Goal: Task Accomplishment & Management: Complete application form

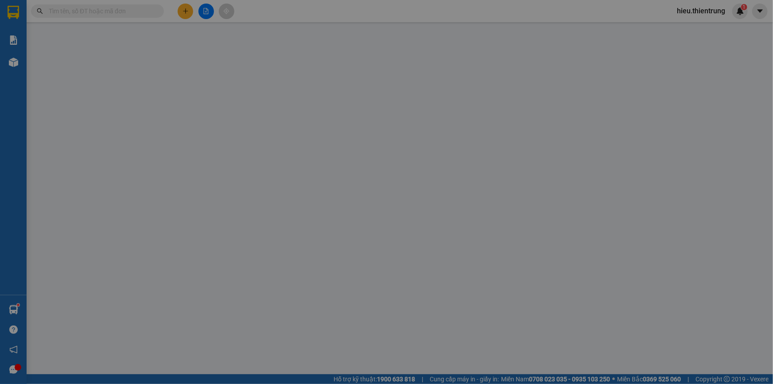
scroll to position [53, 0]
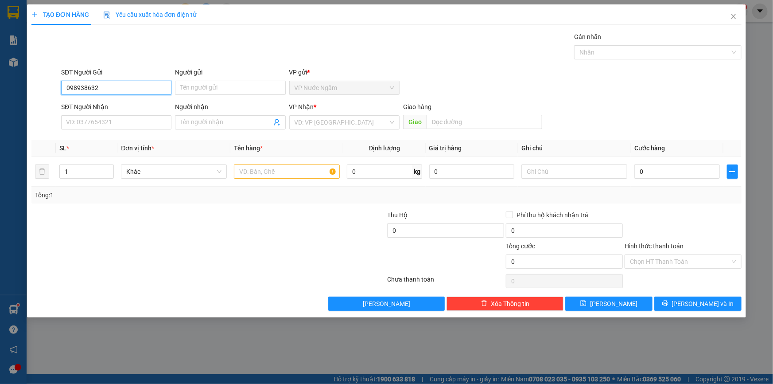
type input "0989386326"
click at [108, 104] on div "0989386326" at bounding box center [116, 106] width 100 height 10
type input "0945852326"
type input "KHÁCH"
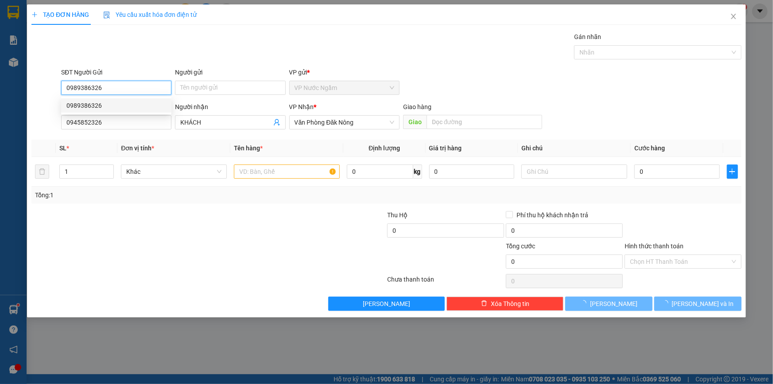
type input "600.000"
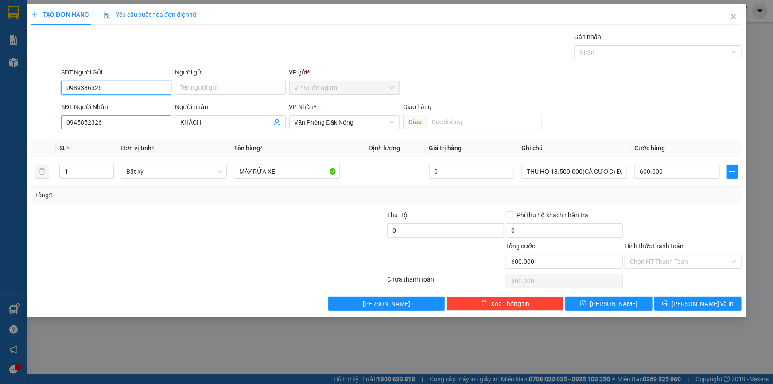
type input "0989386326"
click at [109, 125] on input "0945852326" at bounding box center [116, 122] width 110 height 14
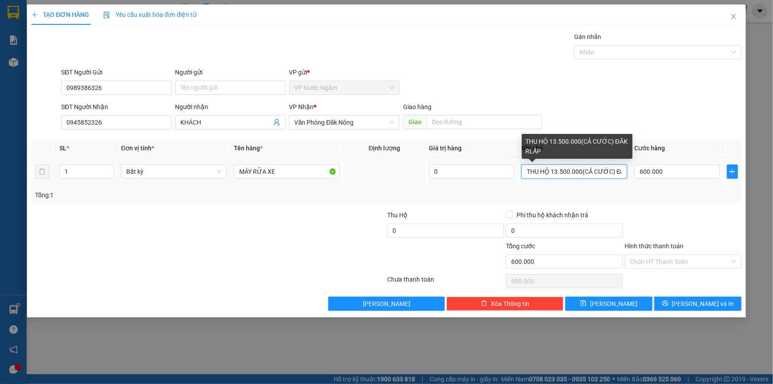
scroll to position [0, 18]
drag, startPoint x: 525, startPoint y: 169, endPoint x: 590, endPoint y: 176, distance: 65.5
click at [590, 176] on input "THU HỘ 13.500.000(CẢ CƯỚC) ĐĂK RLẤP" at bounding box center [575, 171] width 106 height 14
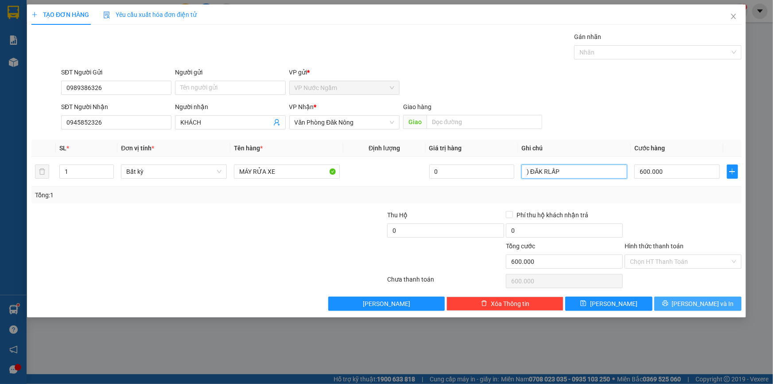
type input ") ĐĂK RLẤP"
click at [700, 297] on button "[PERSON_NAME] và In" at bounding box center [697, 303] width 87 height 14
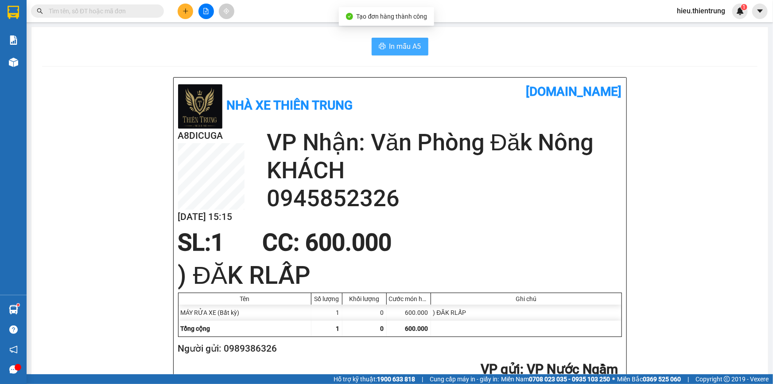
click at [402, 50] on span "In mẫu A5" at bounding box center [405, 46] width 32 height 11
click at [383, 48] on button "In mẫu A5" at bounding box center [400, 47] width 57 height 18
click at [175, 14] on div at bounding box center [206, 12] width 66 height 16
click at [183, 8] on icon "plus" at bounding box center [186, 11] width 6 height 6
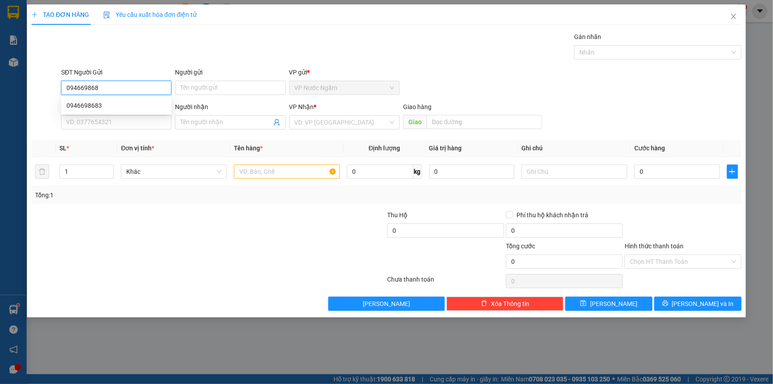
type input "0946698683"
click at [100, 107] on div "0946698683" at bounding box center [116, 106] width 100 height 10
type input "0913475507"
type input "A VINH"
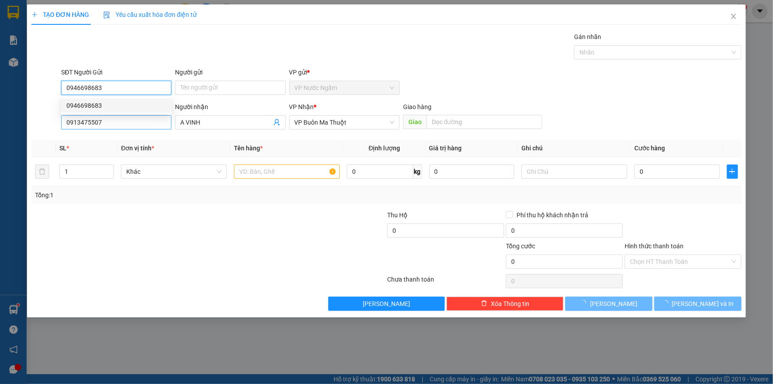
type input "250.000"
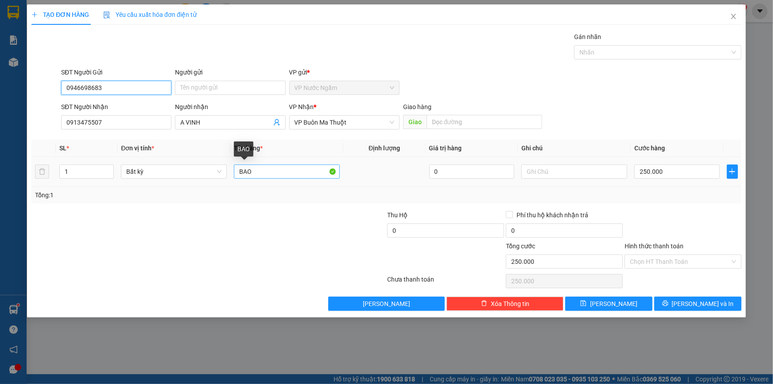
type input "0946698683"
drag, startPoint x: 255, startPoint y: 175, endPoint x: 222, endPoint y: 173, distance: 32.9
click at [222, 173] on tr "1 Bất kỳ BAO 0 250.000" at bounding box center [386, 172] width 710 height 30
type input "c"
type input "CƠ KHÍ"
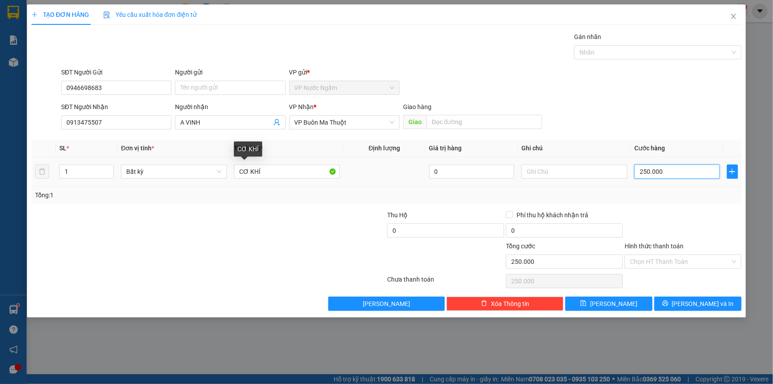
drag, startPoint x: 644, startPoint y: 169, endPoint x: 634, endPoint y: 195, distance: 27.4
click at [643, 171] on input "250.000" at bounding box center [678, 171] width 86 height 14
type input "2"
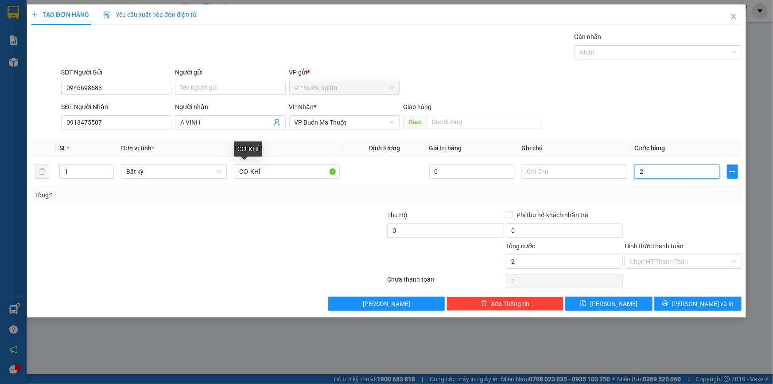
type input "20"
type input "200"
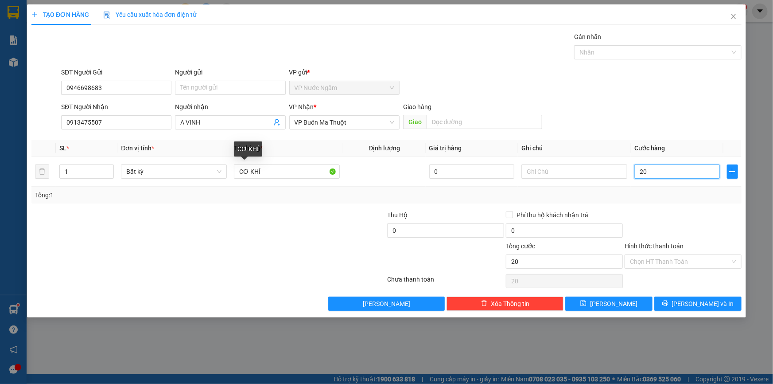
type input "200"
type input "2.000"
type input "20.000"
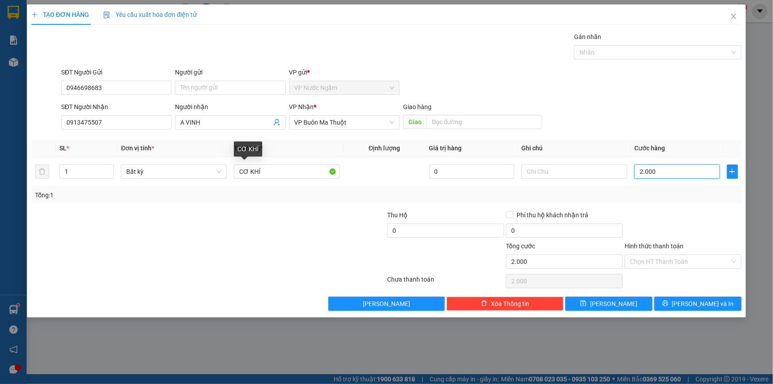
type input "20.000"
type input "200.000"
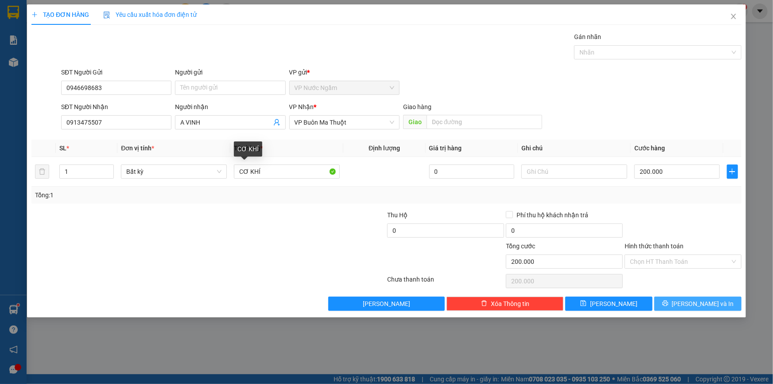
click at [695, 296] on button "[PERSON_NAME] và In" at bounding box center [697, 303] width 87 height 14
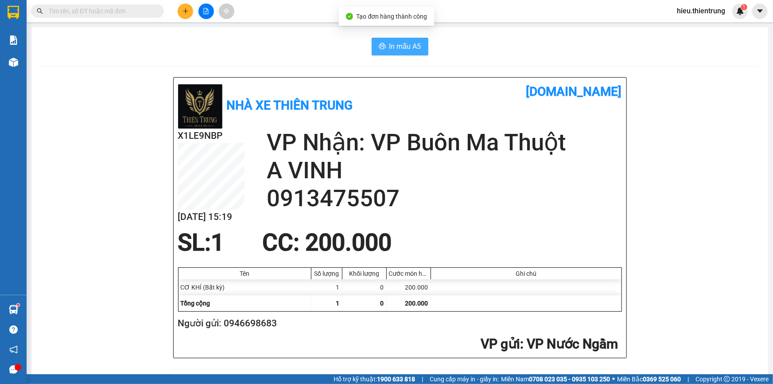
click at [393, 44] on span "In mẫu A5" at bounding box center [405, 46] width 32 height 11
